Goal: Information Seeking & Learning: Learn about a topic

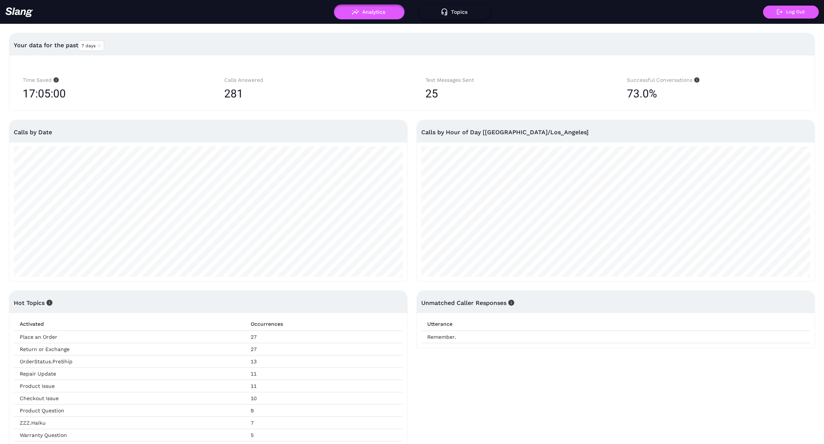
click at [467, 13] on button "Topics" at bounding box center [454, 11] width 71 height 15
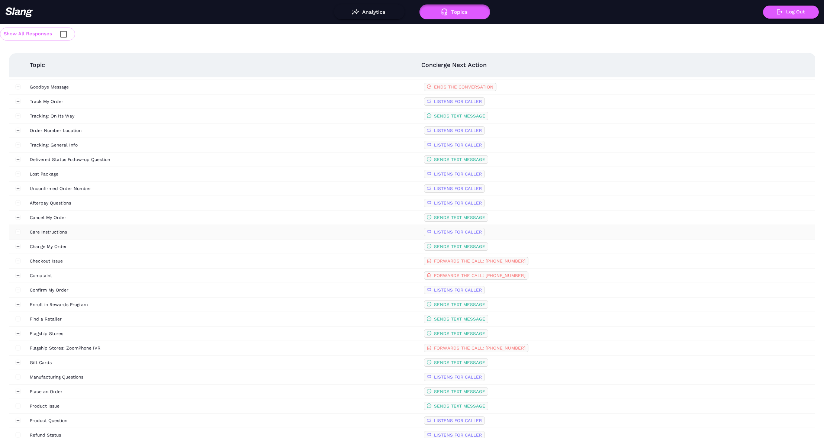
scroll to position [13, 0]
click at [131, 349] on div "Flagship Stores: ZoomPhone IVR" at bounding box center [224, 347] width 388 height 7
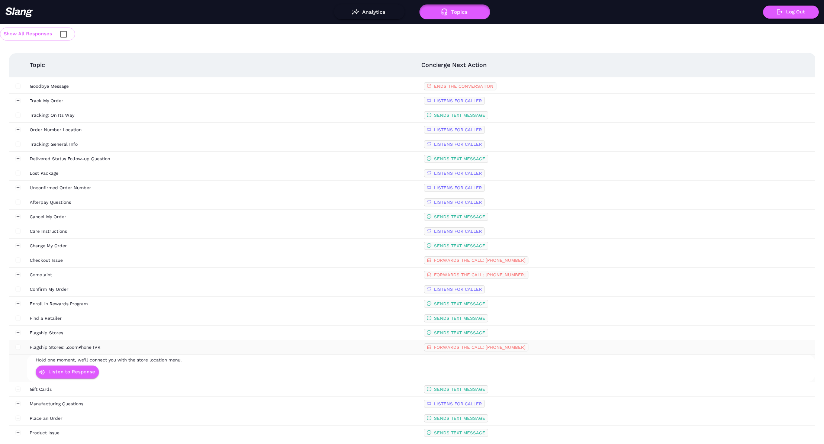
scroll to position [14, 0]
click at [437, 347] on span "FORWARDS THE CALL: [PHONE_NUMBER]" at bounding box center [479, 346] width 91 height 5
click at [473, 344] on span "FORWARDS THE CALL: [PHONE_NUMBER]" at bounding box center [479, 346] width 91 height 5
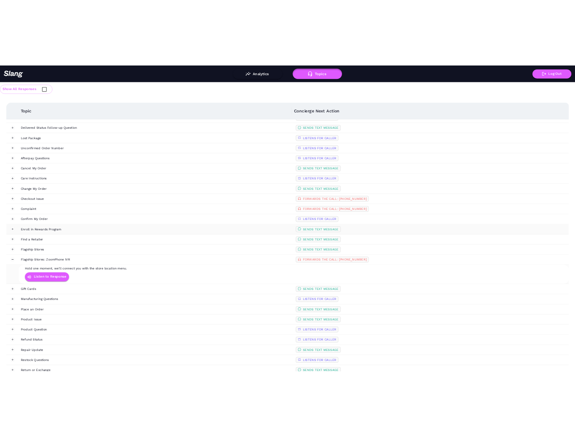
scroll to position [81, 0]
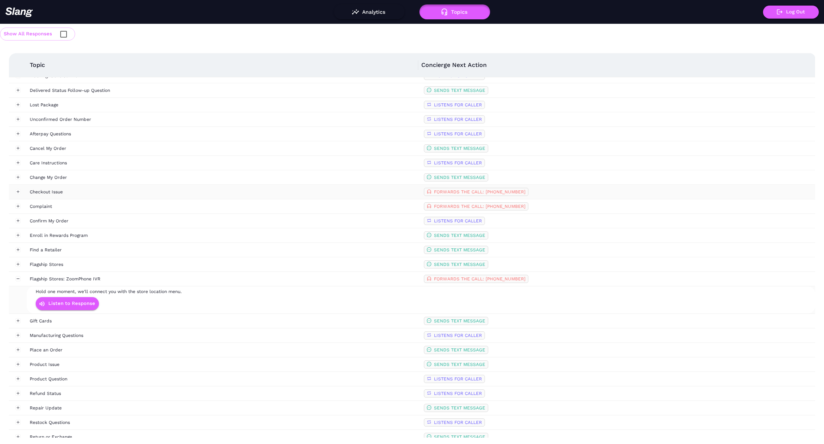
click at [183, 191] on div "Checkout Issue" at bounding box center [224, 191] width 388 height 7
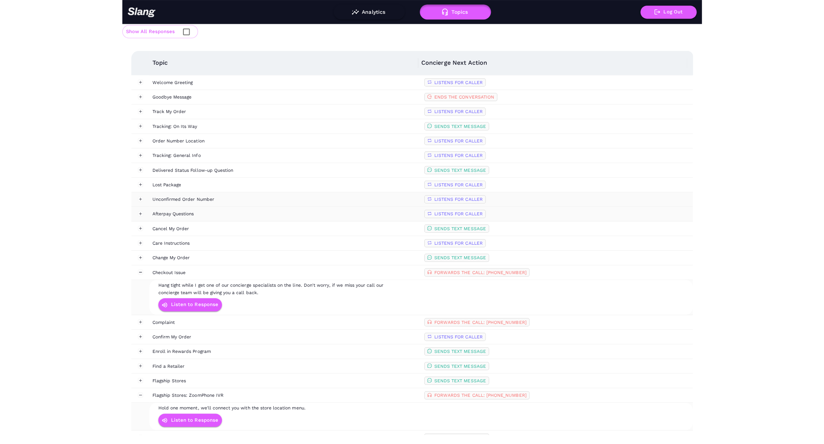
scroll to position [0, 0]
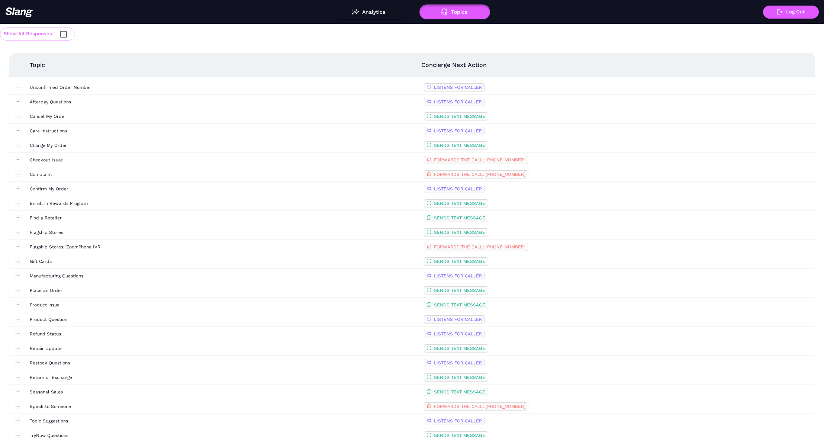
scroll to position [205, 0]
